Goal: Task Accomplishment & Management: Manage account settings

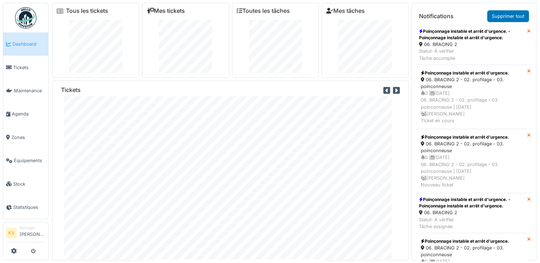
click at [163, 9] on link "Mes tickets" at bounding box center [166, 10] width 38 height 7
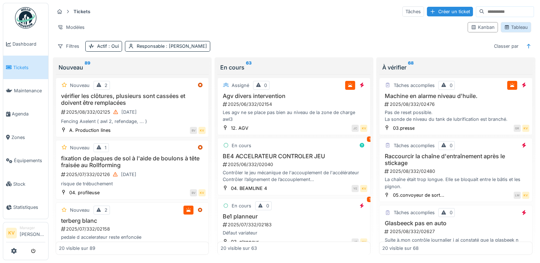
click at [512, 29] on div "Tableau" at bounding box center [516, 27] width 24 height 7
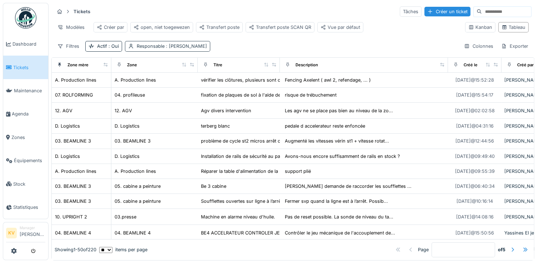
click at [146, 50] on div "Responsable : [PERSON_NAME]" at bounding box center [172, 46] width 70 height 7
click at [281, 44] on div "Tickets Tâches Créer un ticket Modèles Créer par open, niet toegewezen Transfer…" at bounding box center [292, 29] width 483 height 52
click at [142, 50] on div "Responsable : [PERSON_NAME]" at bounding box center [172, 46] width 70 height 7
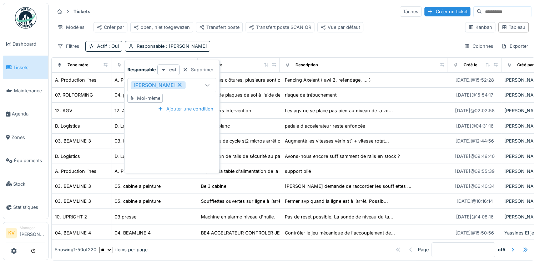
click at [144, 72] on strong "Responsable" at bounding box center [141, 69] width 29 height 7
click at [224, 51] on div "Filtres Actif : Oui Responsable : [PERSON_NAME] Colonnes Exporter" at bounding box center [292, 46] width 477 height 10
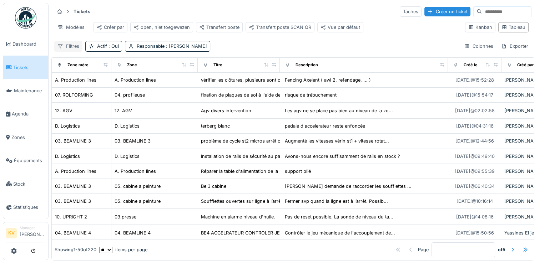
click at [68, 51] on div "Filtres" at bounding box center [68, 46] width 28 height 10
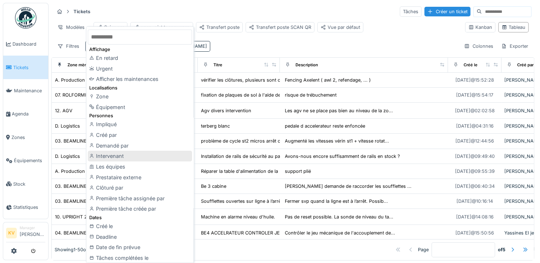
click at [124, 154] on div "Intervenant" at bounding box center [140, 156] width 104 height 11
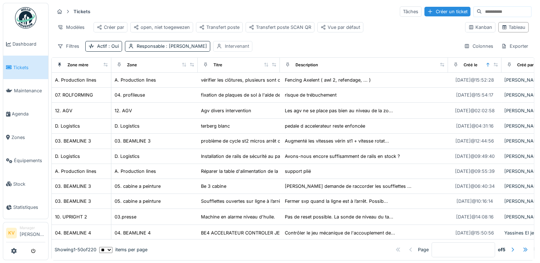
click at [225, 50] on div "Intervenant" at bounding box center [237, 46] width 24 height 7
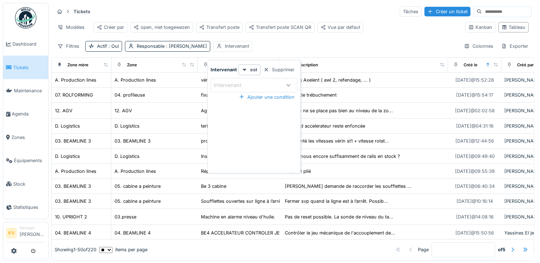
click at [287, 85] on icon at bounding box center [288, 85] width 6 height 5
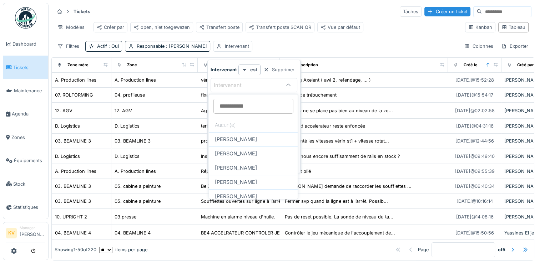
click at [239, 108] on input at bounding box center [253, 106] width 80 height 15
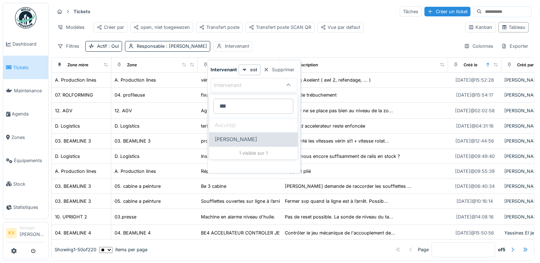
type input "***"
click at [240, 141] on span "[PERSON_NAME]" at bounding box center [236, 140] width 42 height 8
type input "*****"
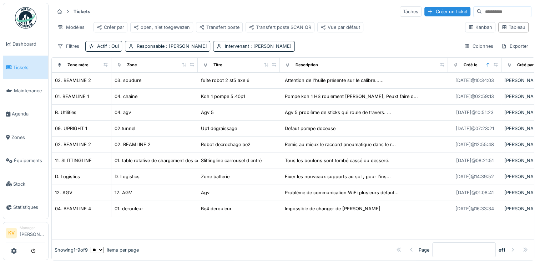
click at [322, 41] on div "Tickets Tâches Créer un ticket Modèles Créer par open, niet toegewezen Transfer…" at bounding box center [292, 29] width 483 height 52
click at [181, 49] on span ": Kjell Vanassche" at bounding box center [185, 46] width 42 height 5
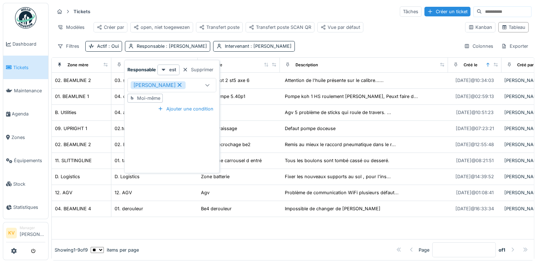
click at [207, 83] on icon at bounding box center [207, 85] width 6 height 5
click at [192, 69] on div "Supprimer" at bounding box center [197, 70] width 37 height 10
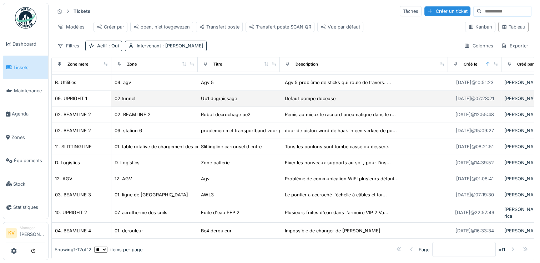
scroll to position [6, 0]
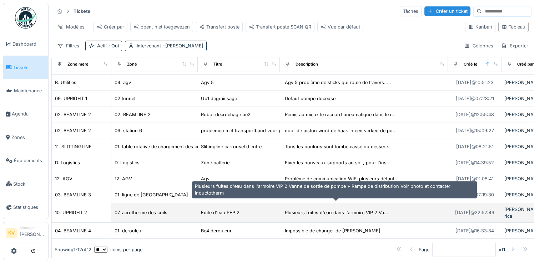
click at [307, 209] on div "Plusieurs fuites d'eau dans l'armoire VIP 2 Va..." at bounding box center [336, 212] width 103 height 7
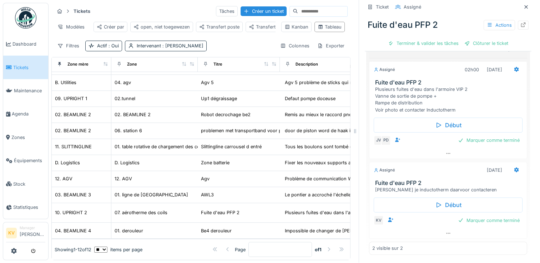
scroll to position [96, 0]
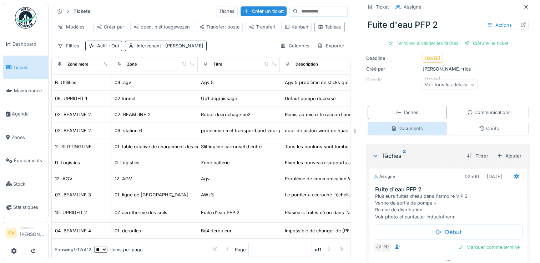
click at [396, 125] on div "Documents" at bounding box center [407, 128] width 32 height 7
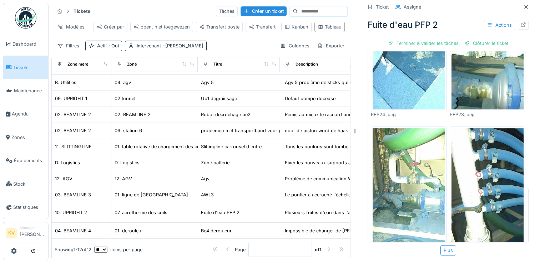
scroll to position [264, 0]
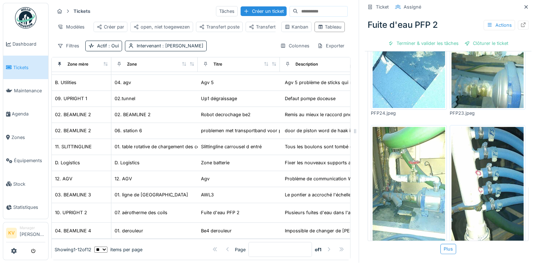
click at [468, 169] on img at bounding box center [487, 191] width 72 height 128
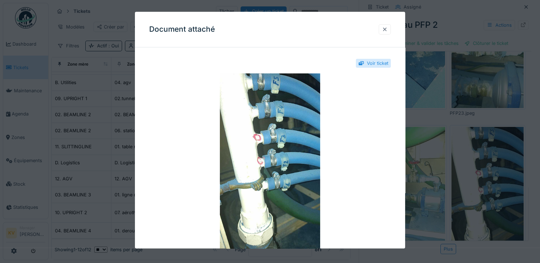
click at [387, 29] on div at bounding box center [385, 29] width 6 height 7
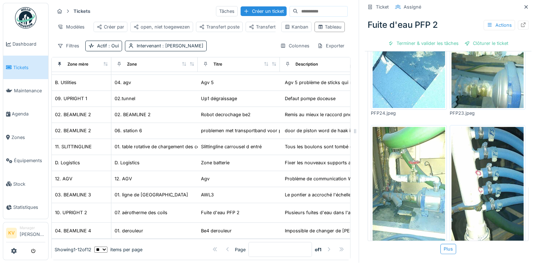
click at [423, 168] on img at bounding box center [408, 191] width 72 height 128
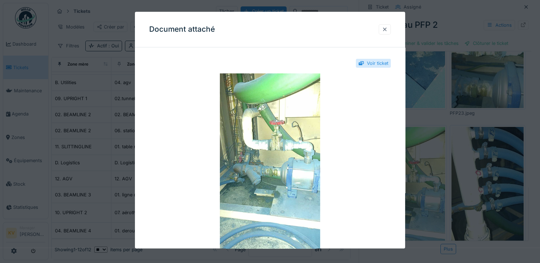
click at [385, 30] on div at bounding box center [385, 29] width 6 height 7
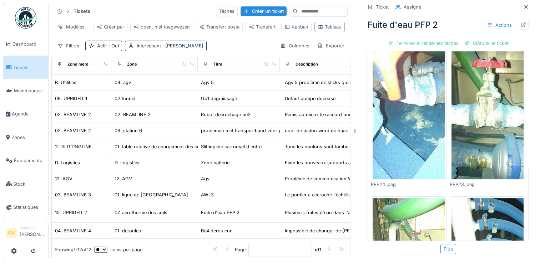
scroll to position [66, 0]
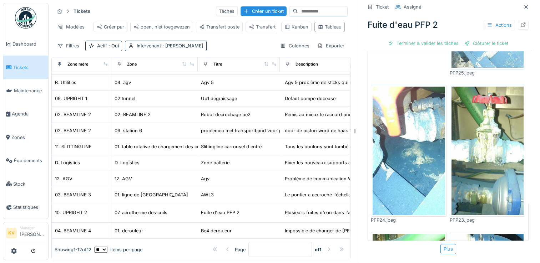
click at [402, 129] on img at bounding box center [408, 151] width 72 height 128
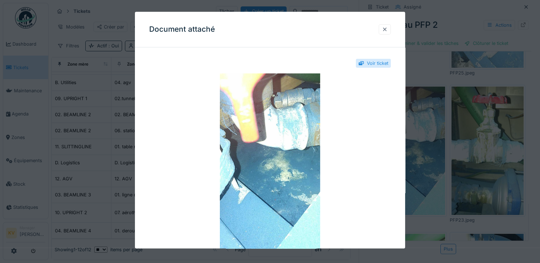
click at [386, 28] on div at bounding box center [385, 29] width 6 height 7
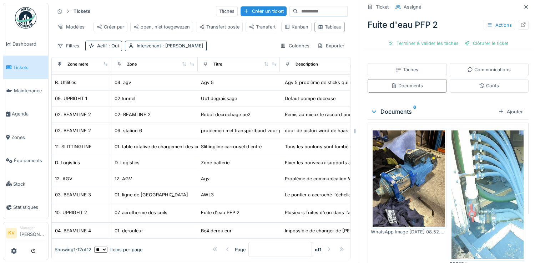
scroll to position [157, 0]
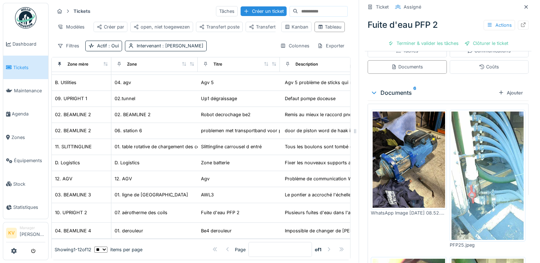
click at [478, 167] on img at bounding box center [487, 176] width 72 height 128
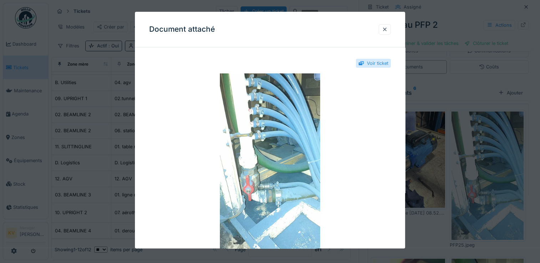
click at [422, 150] on div at bounding box center [270, 131] width 540 height 263
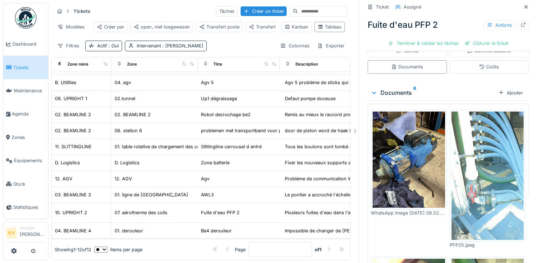
click at [384, 157] on img at bounding box center [408, 160] width 72 height 96
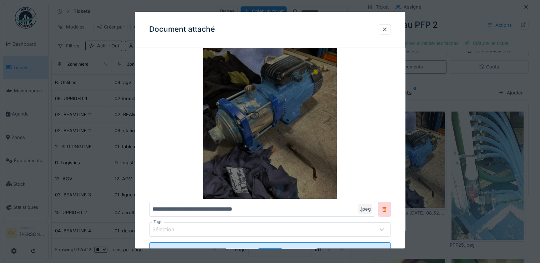
scroll to position [36, 0]
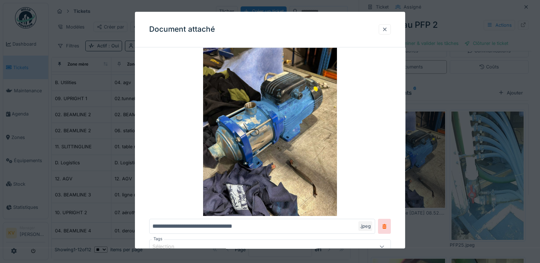
click at [386, 28] on div at bounding box center [385, 29] width 6 height 7
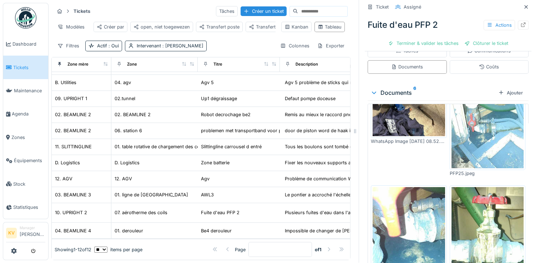
scroll to position [107, 0]
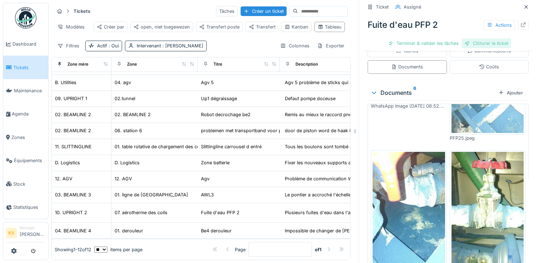
click at [479, 39] on div "Clôturer le ticket" at bounding box center [486, 44] width 50 height 10
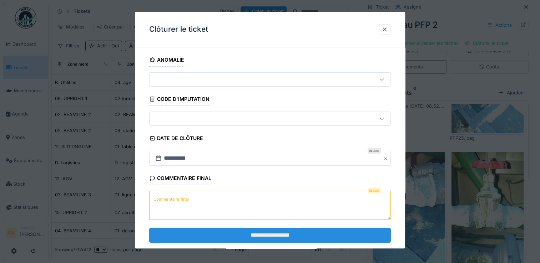
click at [285, 235] on input "**********" at bounding box center [270, 235] width 242 height 15
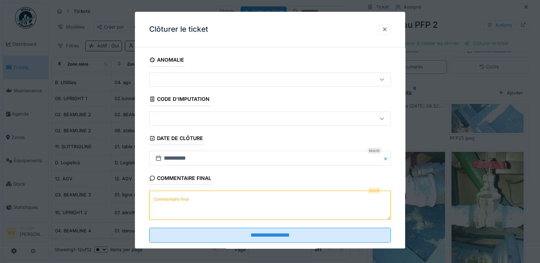
click at [179, 204] on textarea "Commentaire final" at bounding box center [270, 205] width 242 height 29
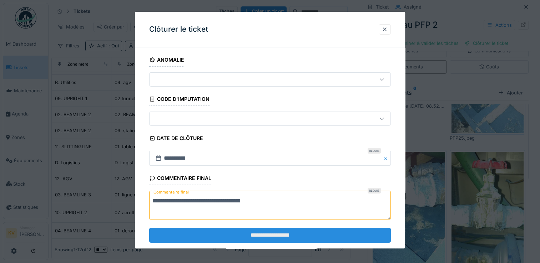
type textarea "**********"
click at [251, 229] on input "**********" at bounding box center [270, 235] width 242 height 15
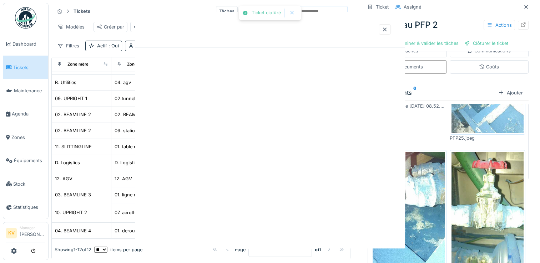
click at [271, 235] on div "Ticket clotûré Annuler Tickets Tâches Créer un ticket Modèles Créer par open, n…" at bounding box center [294, 132] width 491 height 264
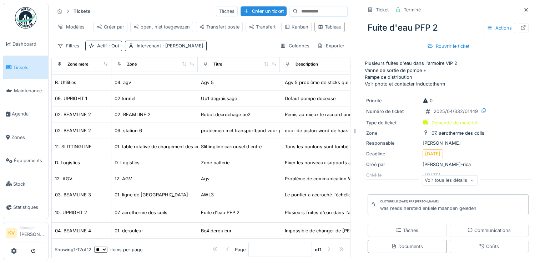
scroll to position [0, 0]
click at [524, 10] on icon at bounding box center [526, 10] width 4 height 4
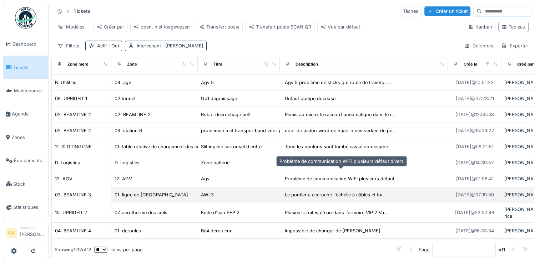
scroll to position [6, 0]
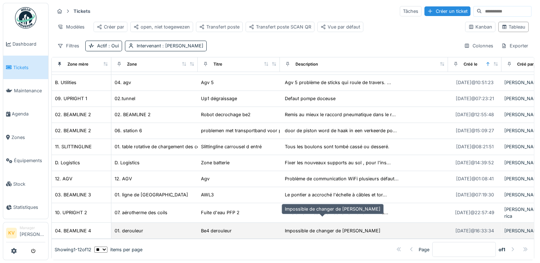
click at [294, 228] on div "Impossible de changer de mandrin" at bounding box center [333, 231] width 96 height 7
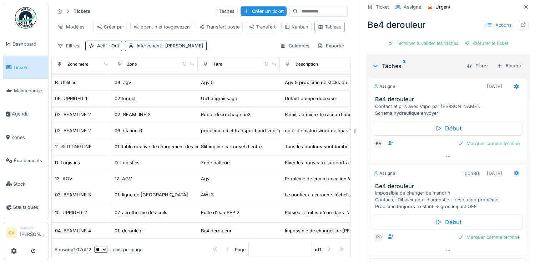
scroll to position [182, 0]
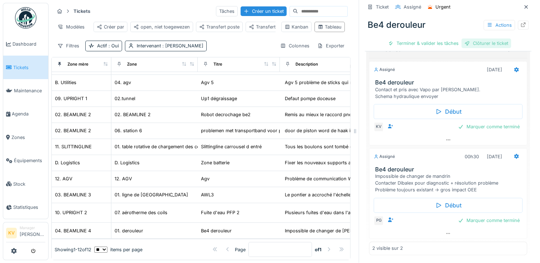
click at [476, 39] on div "Clôturer le ticket" at bounding box center [486, 44] width 50 height 10
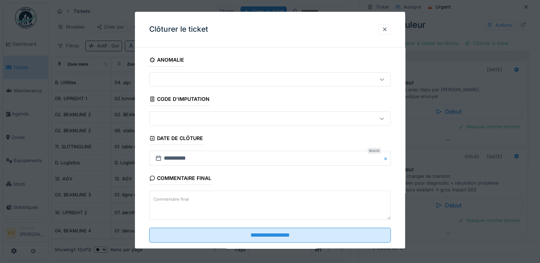
click at [169, 200] on label "Commentaire final" at bounding box center [171, 199] width 38 height 9
click at [169, 200] on textarea "Commentaire final" at bounding box center [270, 205] width 242 height 29
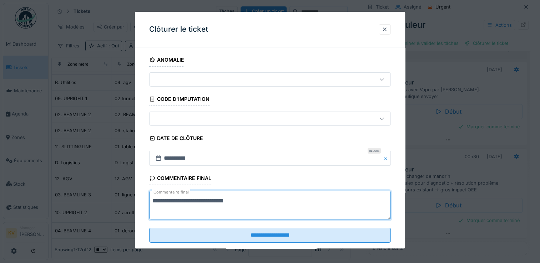
click at [212, 202] on textarea "**********" at bounding box center [270, 205] width 242 height 29
click at [252, 199] on textarea "**********" at bounding box center [270, 205] width 242 height 29
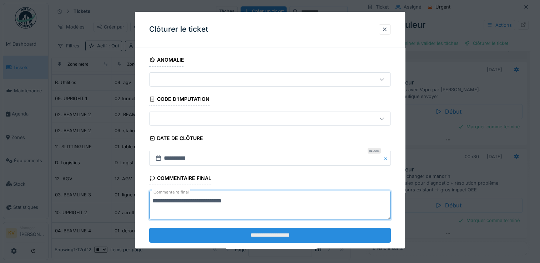
type textarea "**********"
click at [271, 235] on input "**********" at bounding box center [270, 235] width 242 height 15
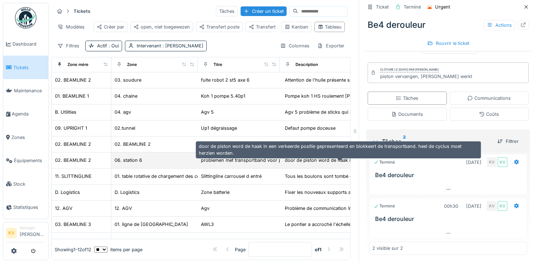
scroll to position [0, 0]
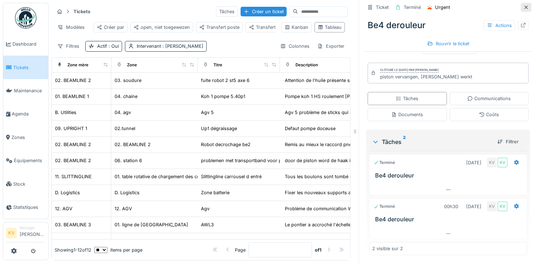
click at [523, 8] on icon at bounding box center [526, 7] width 6 height 5
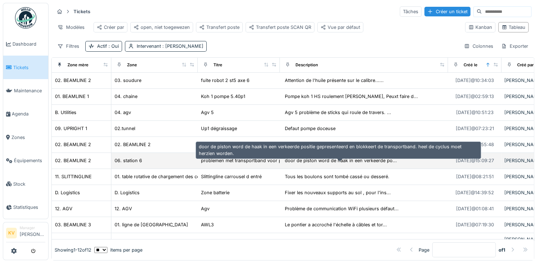
click at [310, 164] on div "door de piston word de haak in een verkeerde po..." at bounding box center [341, 160] width 112 height 7
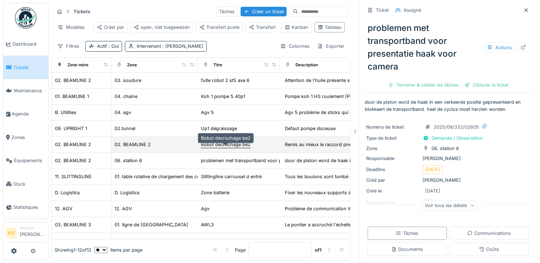
click at [208, 148] on div "Robot decrochage be2" at bounding box center [226, 144] width 50 height 7
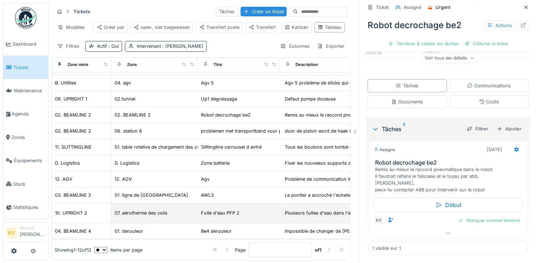
scroll to position [40, 0]
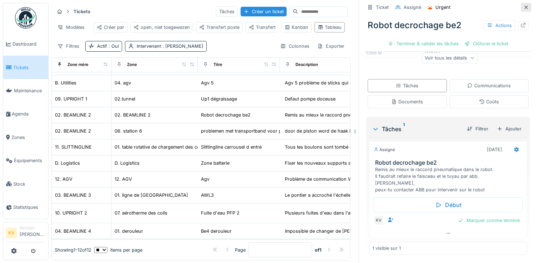
click at [523, 10] on div at bounding box center [526, 7] width 6 height 7
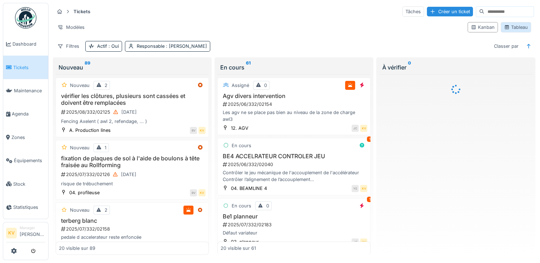
click at [510, 29] on div "Tableau" at bounding box center [516, 27] width 24 height 7
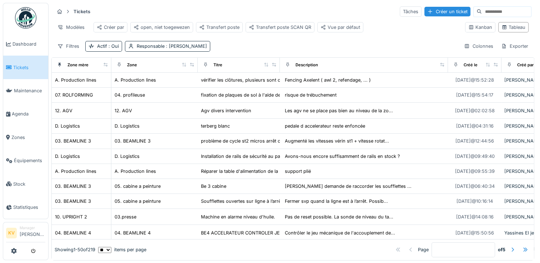
click at [219, 51] on div "Filtres Actif : Oui Responsable : [PERSON_NAME] Colonnes Exporter" at bounding box center [292, 46] width 477 height 10
drag, startPoint x: 225, startPoint y: 51, endPoint x: 138, endPoint y: 51, distance: 86.7
click at [138, 50] on div "Responsable : [PERSON_NAME]" at bounding box center [172, 46] width 70 height 7
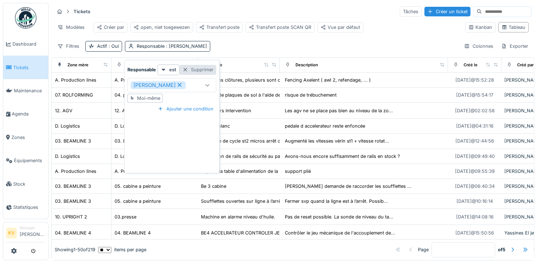
click at [194, 70] on div "Supprimer" at bounding box center [197, 70] width 37 height 10
